Goal: Book appointment/travel/reservation

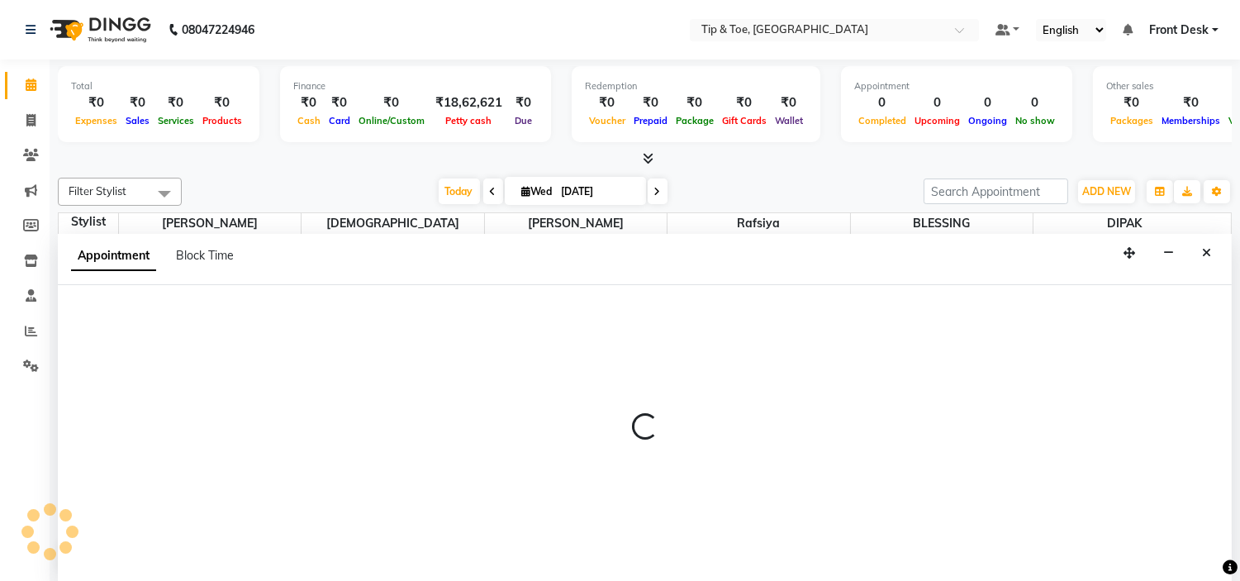
scroll to position [1, 0]
select select "46387"
select select "720"
select select "tentative"
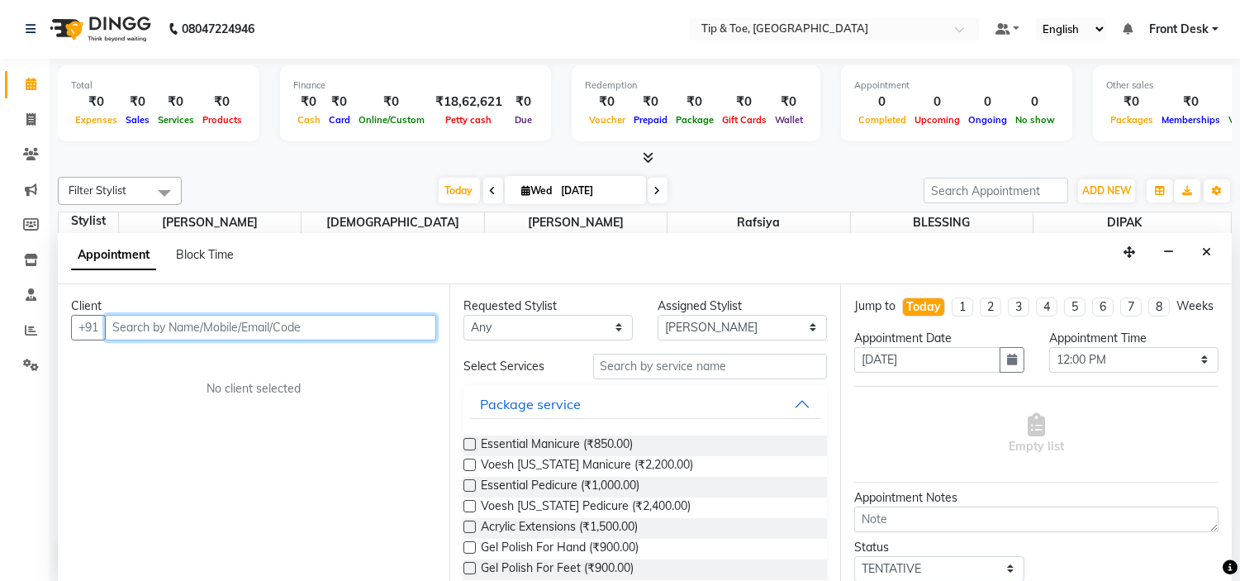
click at [266, 333] on input "text" at bounding box center [270, 328] width 331 height 26
click at [268, 327] on input "text" at bounding box center [270, 328] width 331 height 26
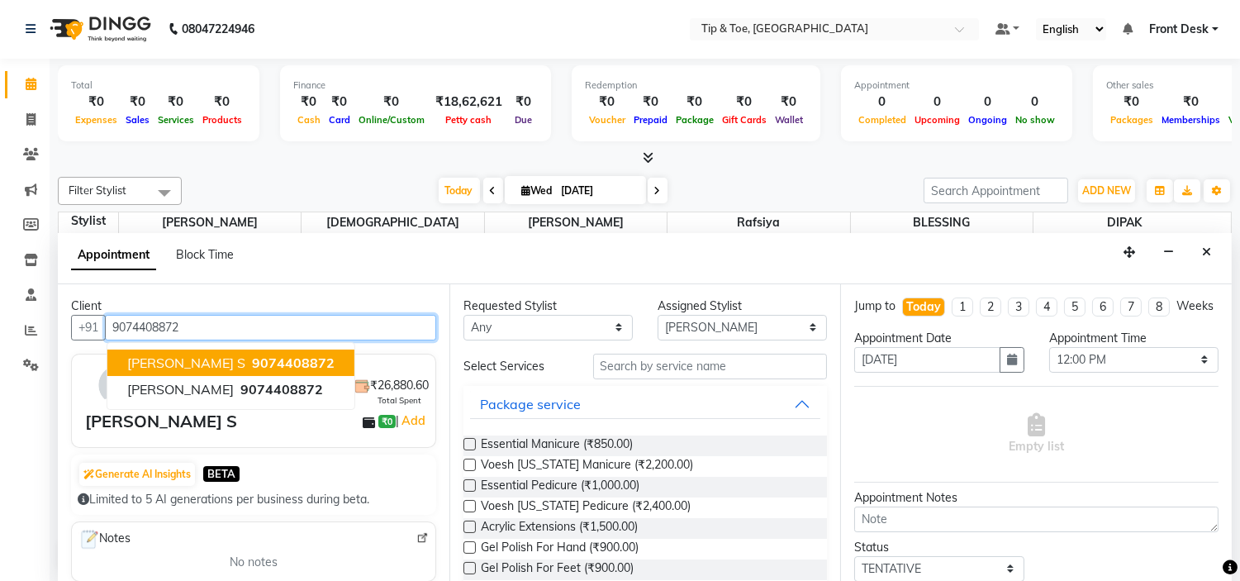
click at [263, 355] on span "9074408872" at bounding box center [293, 362] width 83 height 17
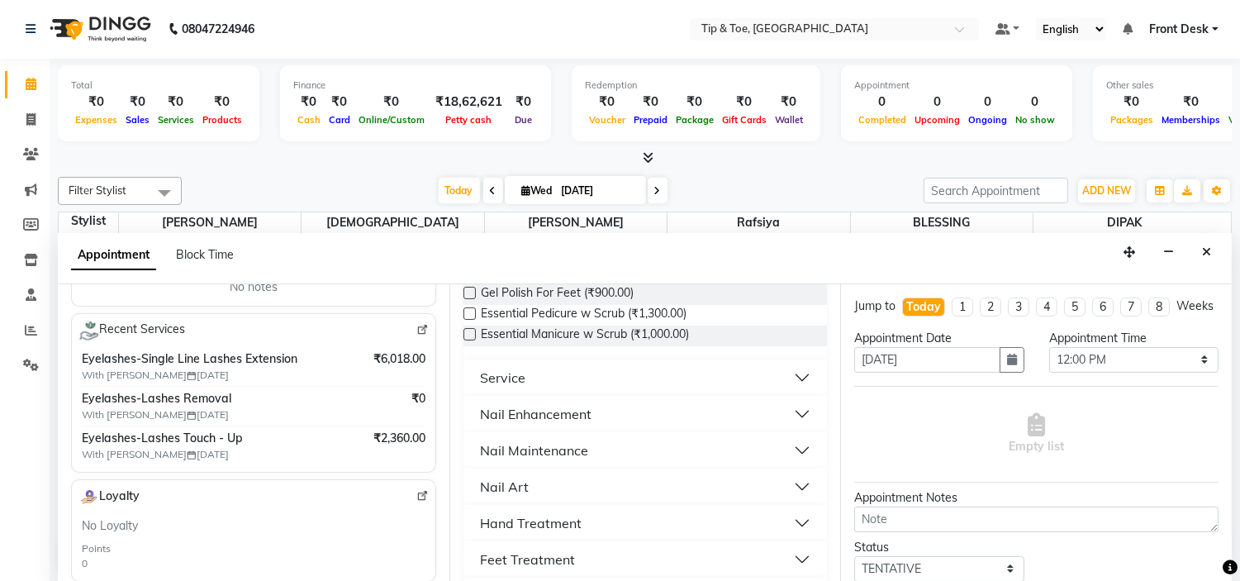
scroll to position [367, 0]
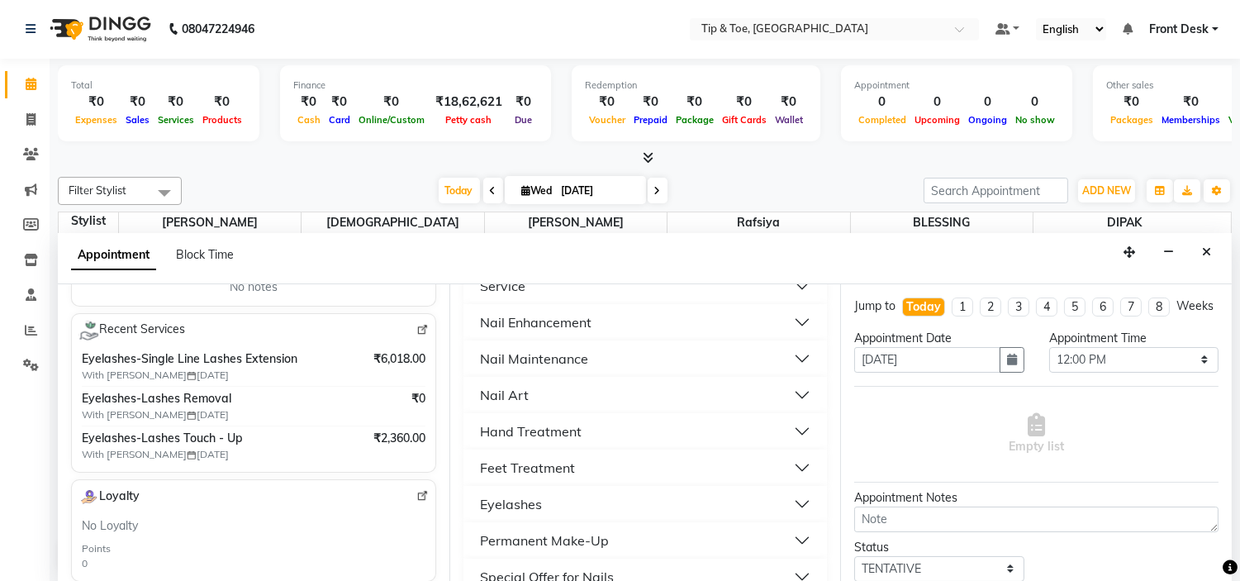
type input "9074408872"
click at [572, 498] on button "Eyelashes" at bounding box center [645, 504] width 351 height 30
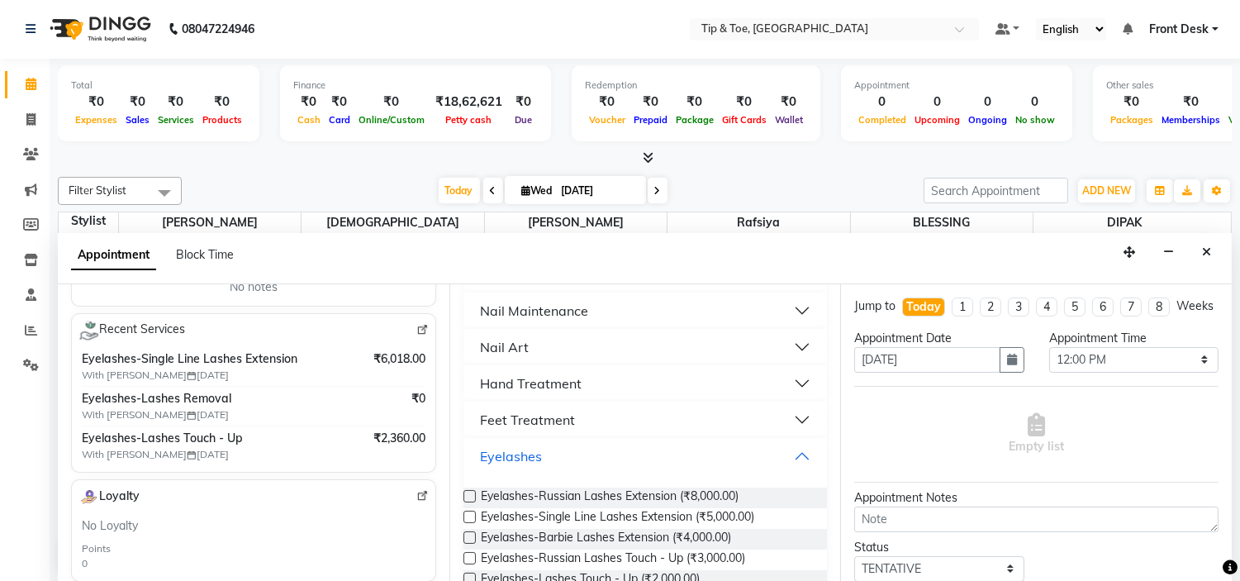
scroll to position [458, 0]
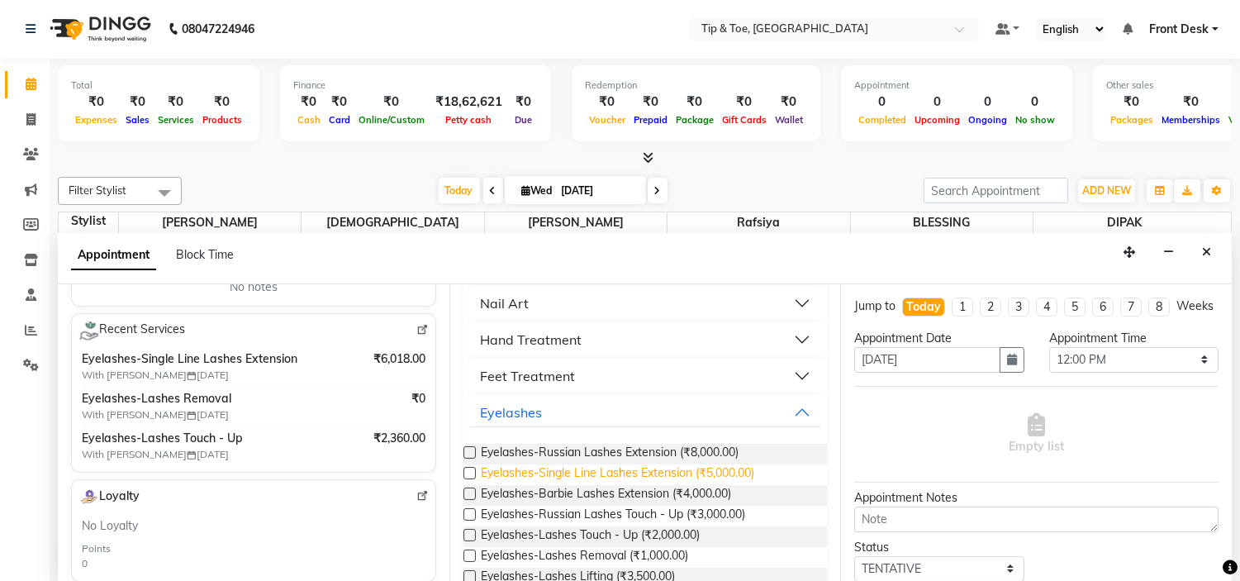
click at [568, 471] on span "Eyelashes-Single Line Lashes Extension (₹5,000.00)" at bounding box center [617, 474] width 273 height 21
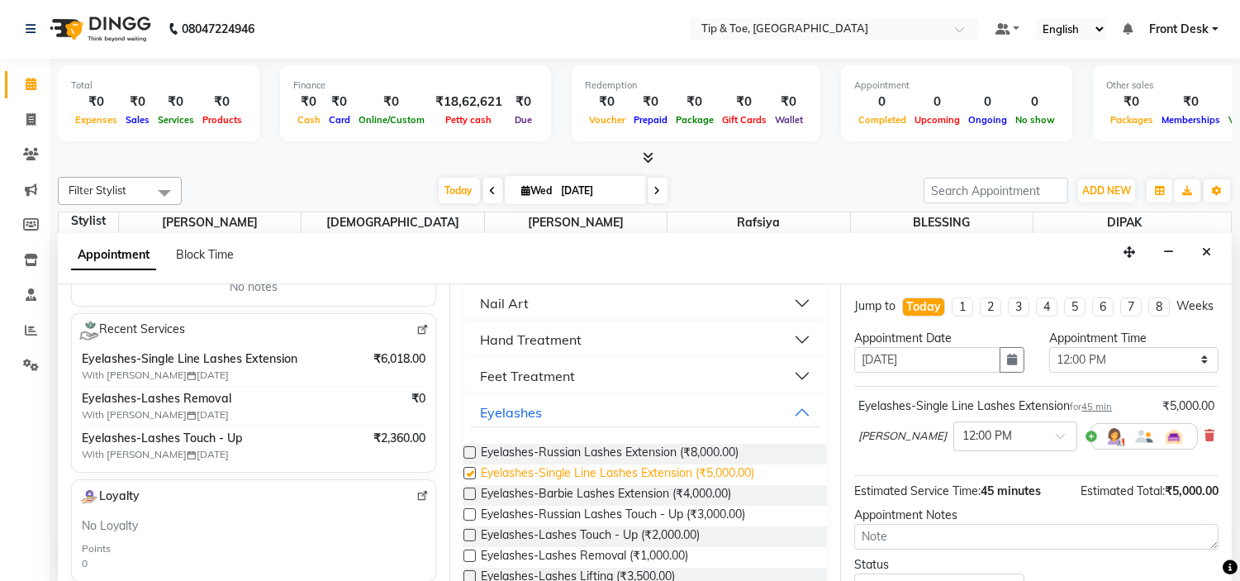
checkbox input "false"
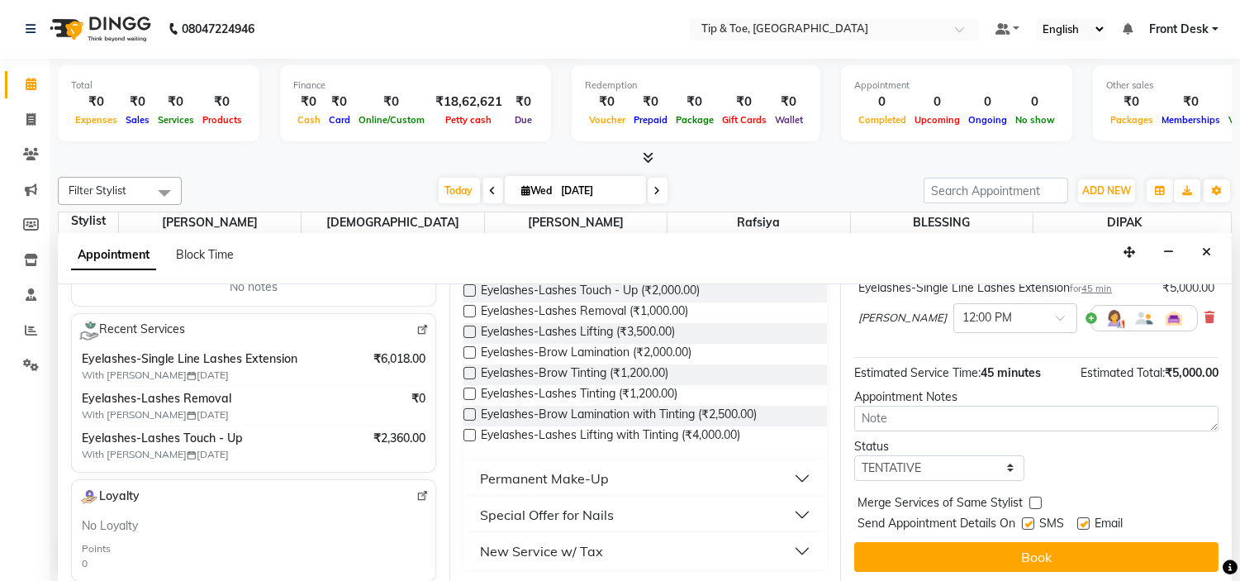
scroll to position [136, 0]
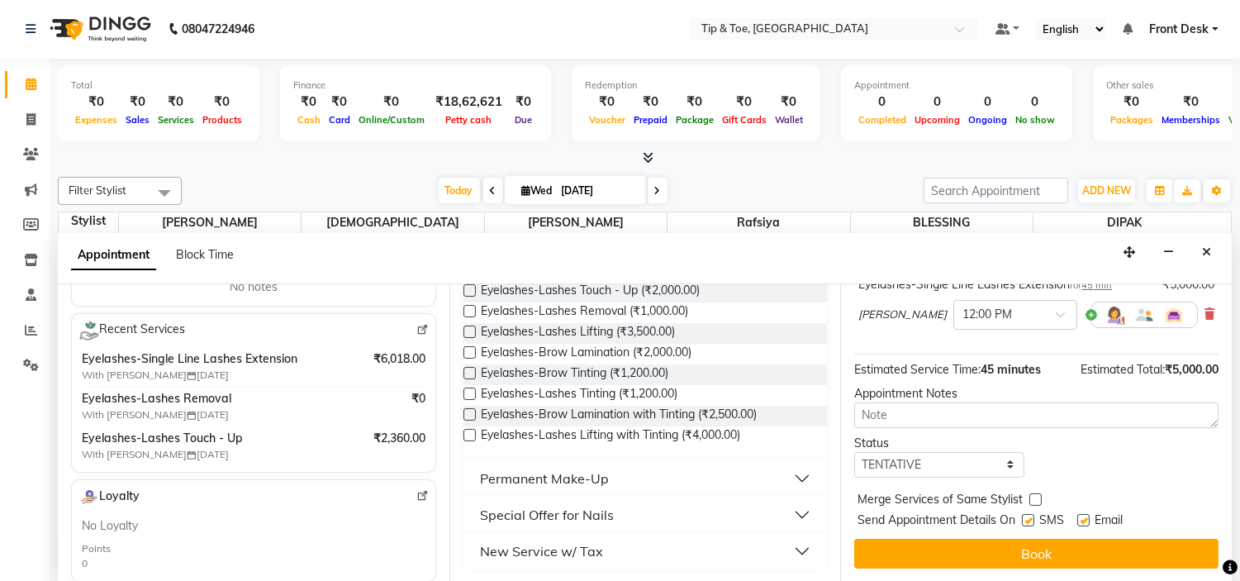
click at [1085, 518] on label at bounding box center [1083, 520] width 12 height 12
click at [1085, 518] on input "checkbox" at bounding box center [1082, 521] width 11 height 11
checkbox input "false"
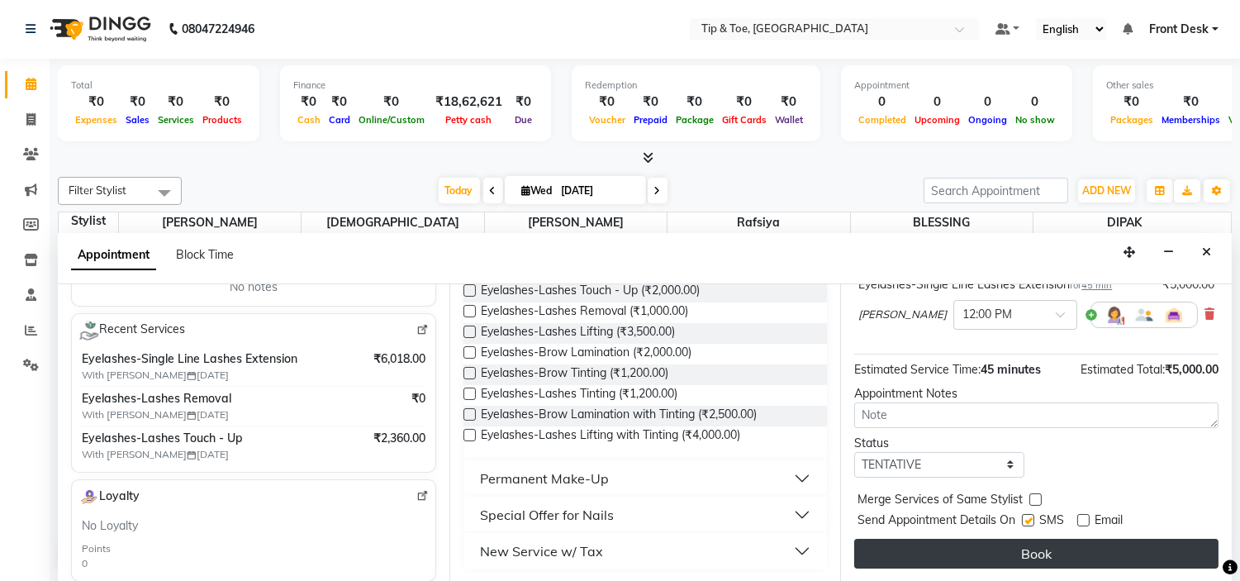
click at [1089, 564] on button "Book" at bounding box center [1036, 554] width 364 height 30
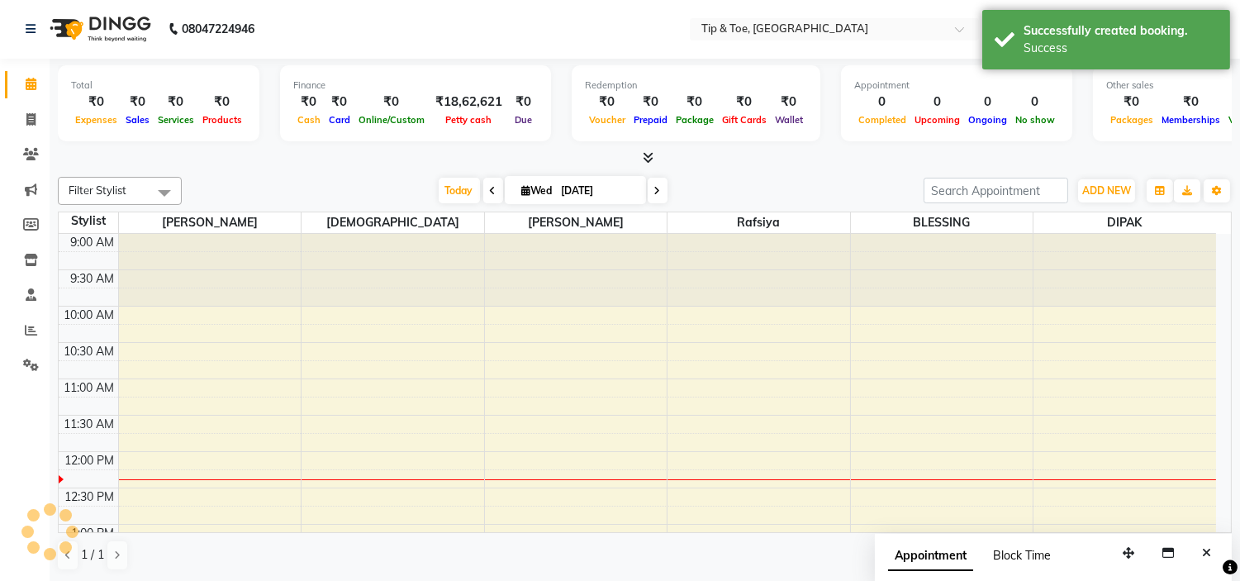
scroll to position [0, 0]
